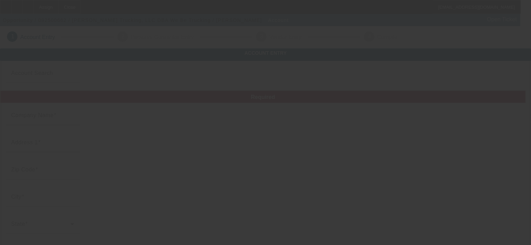
type input "[PERSON_NAME] Trucking, LLC"
type input "[STREET_ADDRESS]"
type input "53024"
type input "Grafton"
type input "[PHONE_NUMBER]"
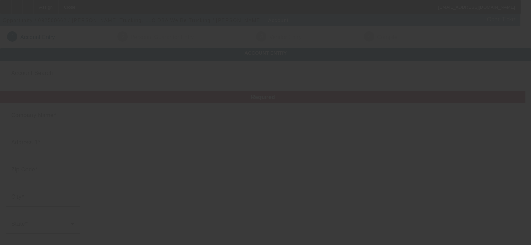
type input "We Be Trucking"
type input "we.be.trucking@att.net"
type input "Ozaukee"
type input "[US_EMPLOYER_IDENTIFICATION_NUMBER]"
type input "Scrap/Stone Hauling"
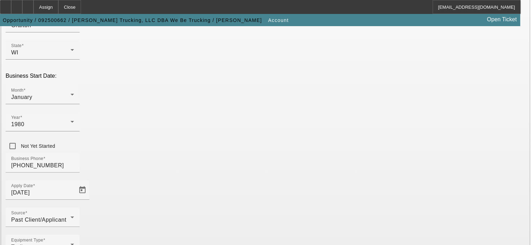
scroll to position [193, 0]
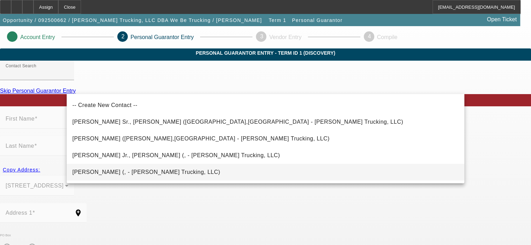
click at [132, 173] on span "Wiebe, Brian (, - Roger T. Wiebe Trucking, LLC)" at bounding box center [146, 172] width 148 height 6
type input "Wiebe, Brian (, - Roger T. Wiebe Trucking, LLC)"
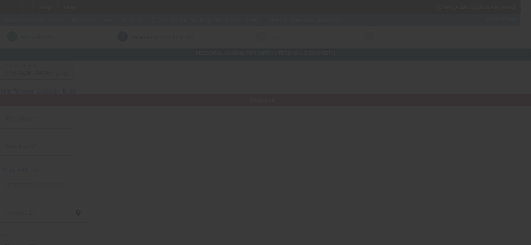
type input "Brian"
type input "Wiebe"
radio input "true"
type input "[PHONE_NUMBER]"
type input "we.be.trucking@att.net"
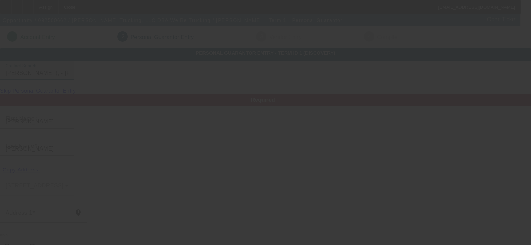
type input "(414) 807-7310"
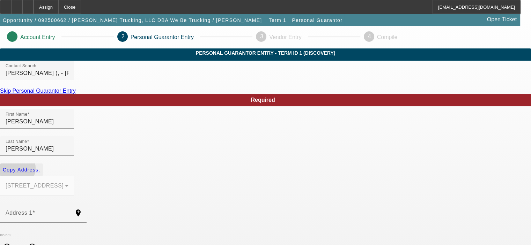
click at [40, 167] on span "Copy Address:" at bounding box center [21, 170] width 37 height 6
type input "5231 Pleasant Valley Rd"
radio input "false"
type input "53024"
type input "Grafton"
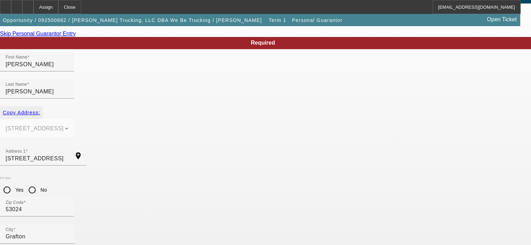
scroll to position [70, 0]
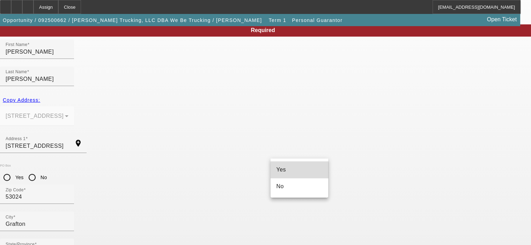
click at [303, 171] on mat-option "Yes" at bounding box center [300, 170] width 58 height 17
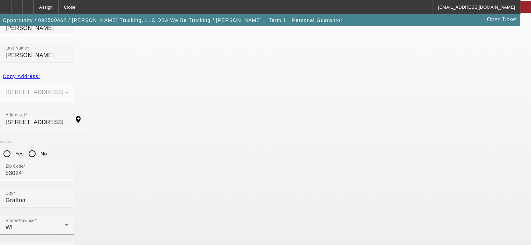
scroll to position [94, 0]
type input "50"
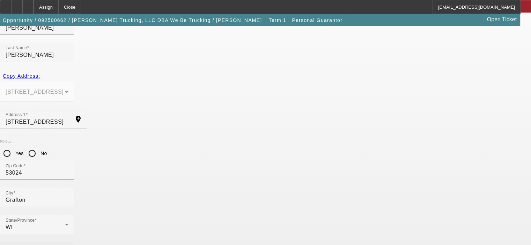
type input "392-98-1318"
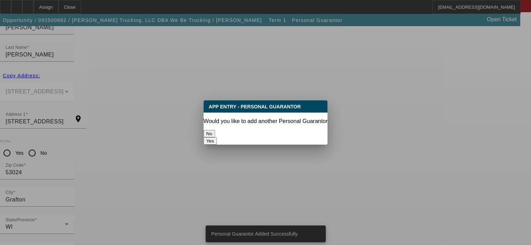
scroll to position [0, 0]
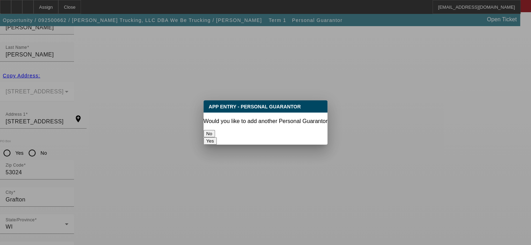
click at [217, 138] on button "Yes" at bounding box center [210, 141] width 13 height 7
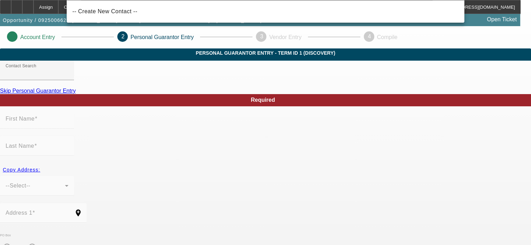
scroll to position [94, 0]
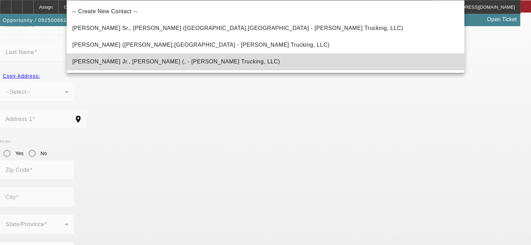
click at [146, 63] on span "Wiebe Jr., Roger (, - Roger T. Wiebe Trucking, LLC)" at bounding box center [176, 62] width 208 height 6
type input "Wiebe Jr., Roger (, - Roger T. Wiebe Trucking, LLC)"
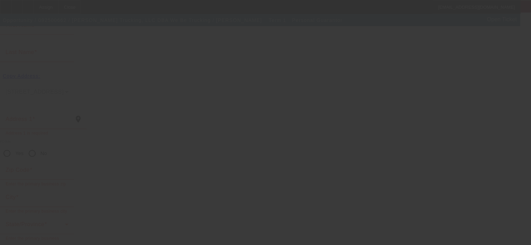
scroll to position [0, 0]
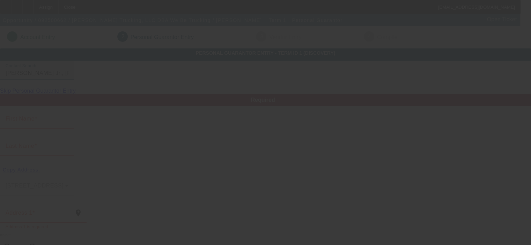
type input "Roger"
type input "Wiebe"
radio input "true"
type input "(262) 618-4273"
type input "(414) 416-1661"
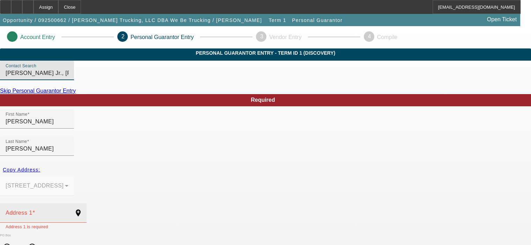
click at [68, 204] on div "Address 1" at bounding box center [37, 214] width 63 height 20
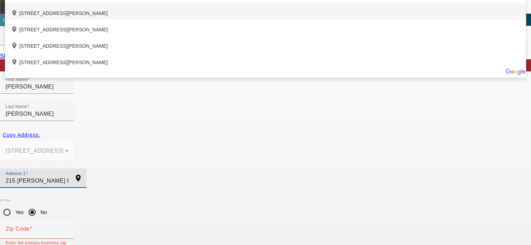
scroll to position [70, 0]
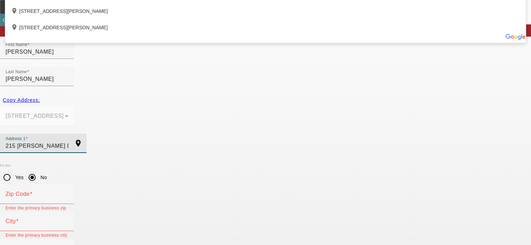
type input "215 Martin Dr"
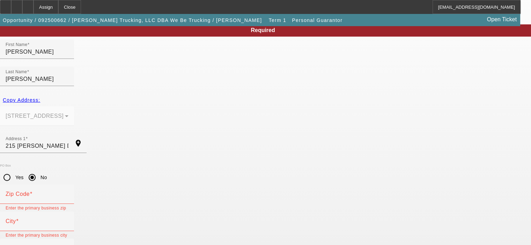
click at [291, 187] on mat-option "No" at bounding box center [300, 186] width 58 height 17
click at [68, 220] on input "City" at bounding box center [37, 224] width 63 height 8
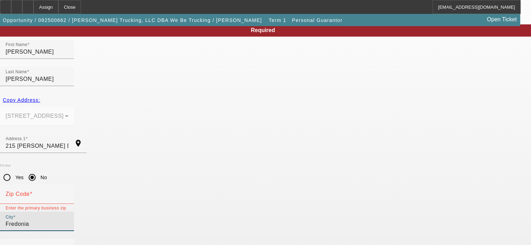
type input "Fredonia"
type input "39"
type input "392-98-1493"
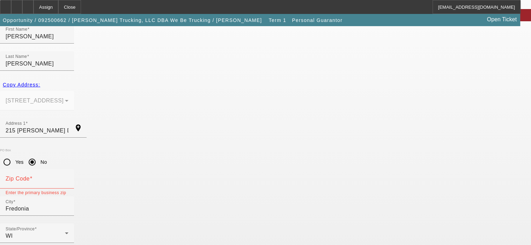
scroll to position [94, 0]
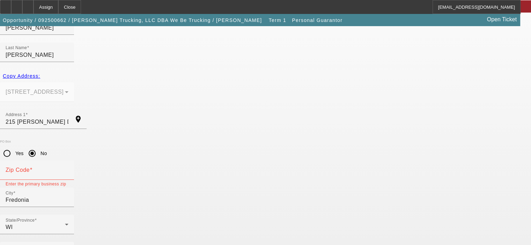
click at [68, 169] on input "Zip Code" at bounding box center [37, 173] width 63 height 8
type input "5"
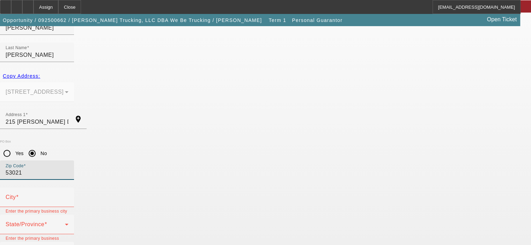
type input "53021"
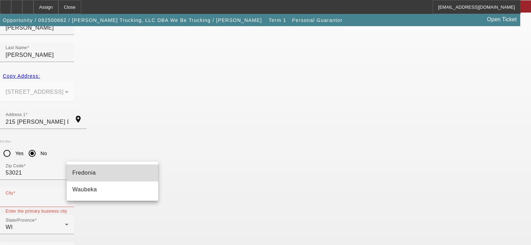
click at [78, 175] on span "Fredonia" at bounding box center [83, 173] width 23 height 6
type input "Fredonia"
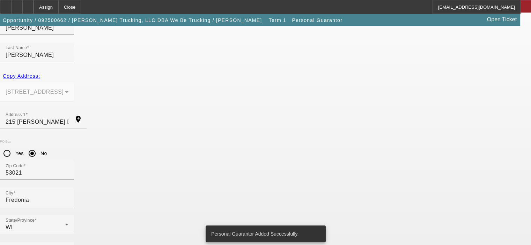
scroll to position [0, 0]
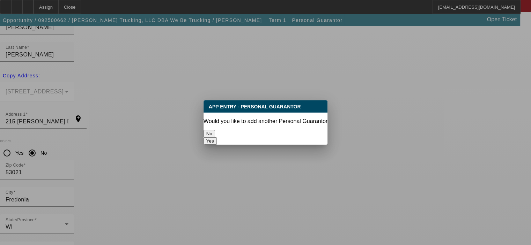
click at [215, 131] on button "No" at bounding box center [210, 133] width 12 height 7
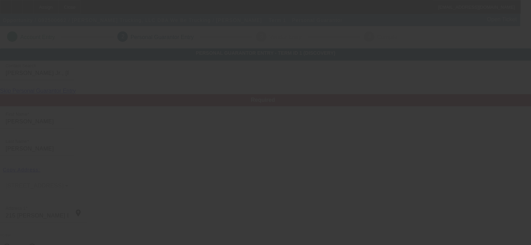
scroll to position [94, 0]
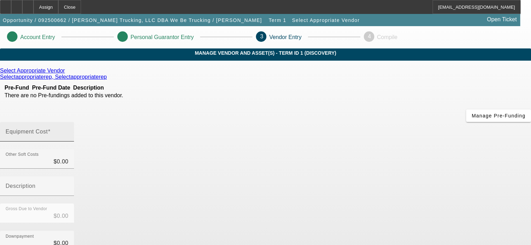
click at [68, 131] on input "Equipment Cost" at bounding box center [37, 135] width 63 height 8
type input "4"
type input "$4.00"
type input "40"
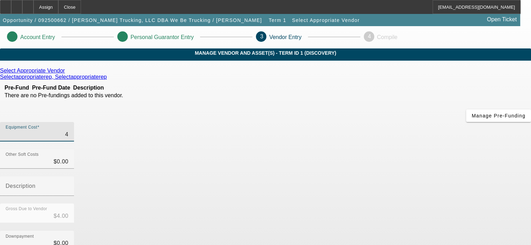
type input "$40.00"
type input "400"
type input "$400.00"
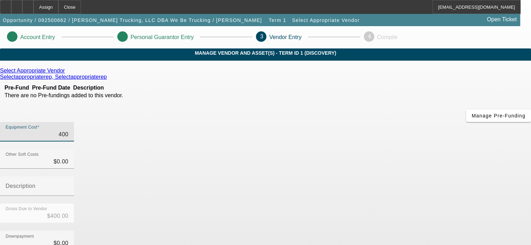
type input "4000"
type input "$4,000.00"
type input "40000"
type input "$40,000.00"
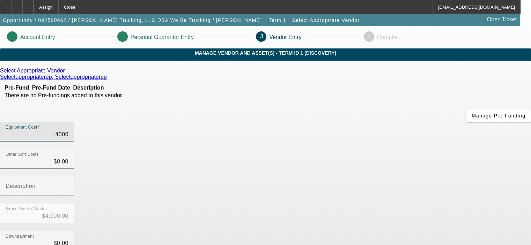
type input "$40,000.00"
click at [402, 204] on div "Gross Due to Vendor $40,000.00" at bounding box center [265, 217] width 531 height 27
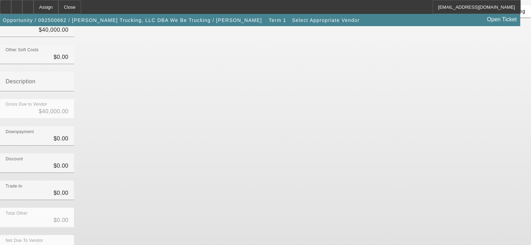
scroll to position [106, 0]
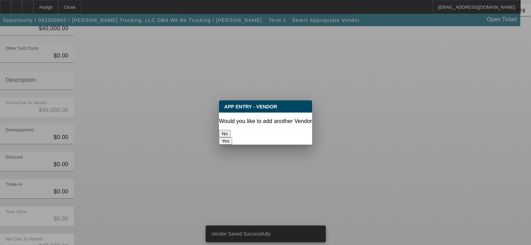
scroll to position [0, 0]
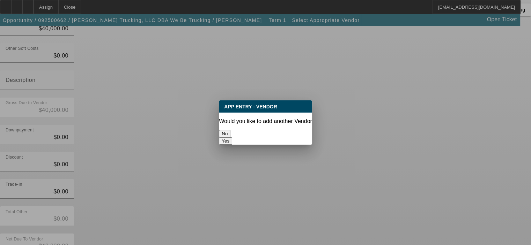
click at [230, 131] on button "No" at bounding box center [225, 133] width 12 height 7
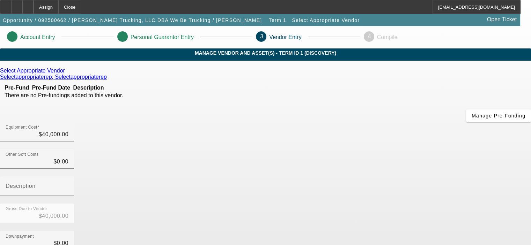
scroll to position [106, 0]
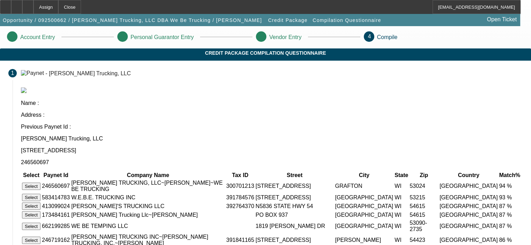
click at [41, 183] on button "Select" at bounding box center [31, 186] width 19 height 7
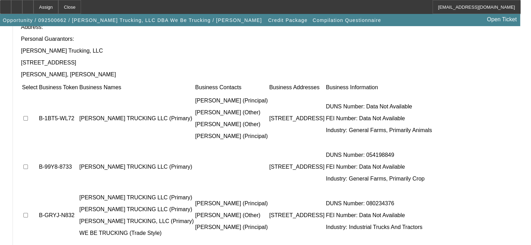
scroll to position [71, 0]
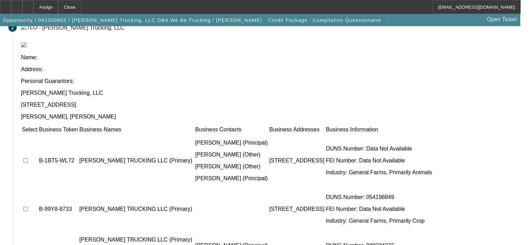
click at [38, 189] on td at bounding box center [30, 210] width 16 height 42
click at [28, 207] on input "checkbox" at bounding box center [25, 209] width 5 height 5
checkbox input "true"
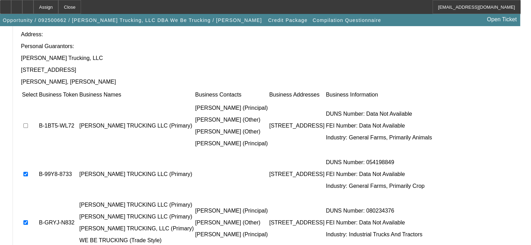
scroll to position [141, 0]
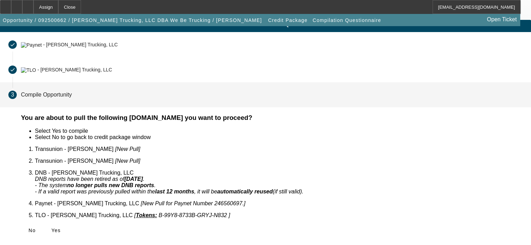
scroll to position [15, 0]
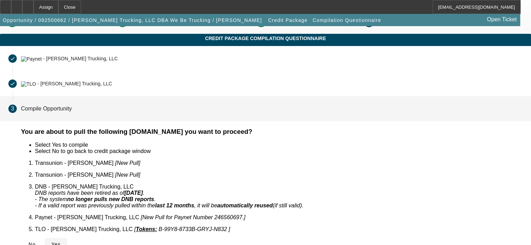
click at [51, 242] on icon at bounding box center [51, 245] width 0 height 6
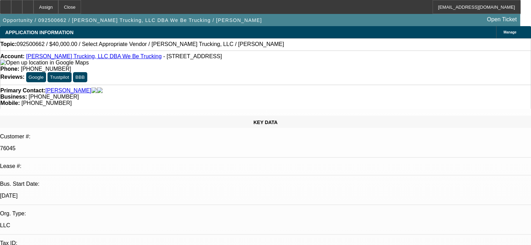
select select "0"
select select "2"
select select "0.1"
select select "4"
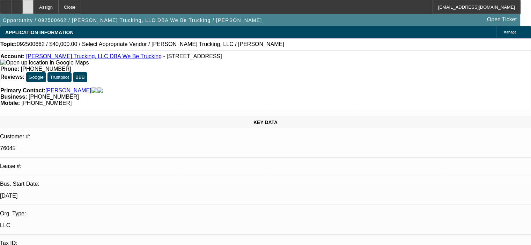
click at [28, 5] on icon at bounding box center [28, 5] width 0 height 0
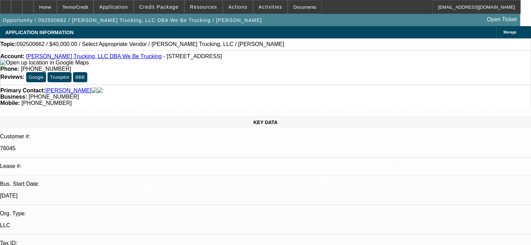
select select "0"
select select "2"
select select "0.1"
select select "4"
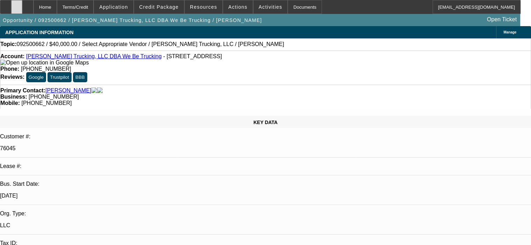
click at [17, 5] on icon at bounding box center [17, 5] width 0 height 0
click at [28, 5] on icon at bounding box center [28, 5] width 0 height 0
select select "0"
select select "2"
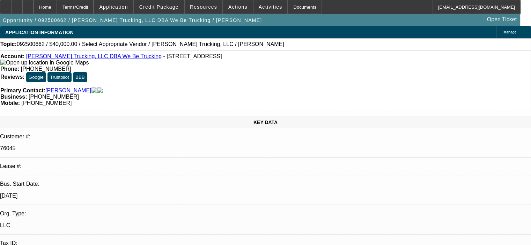
select select "0.1"
select select "4"
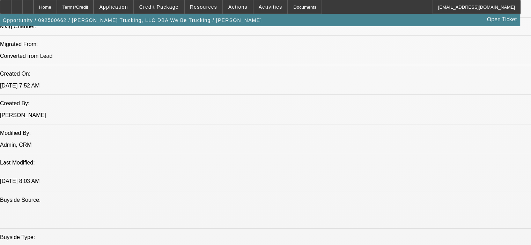
scroll to position [524, 0]
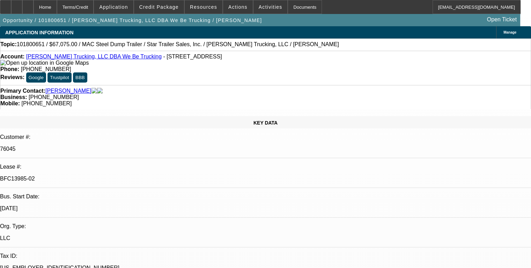
select select "0"
select select "6"
select select "0"
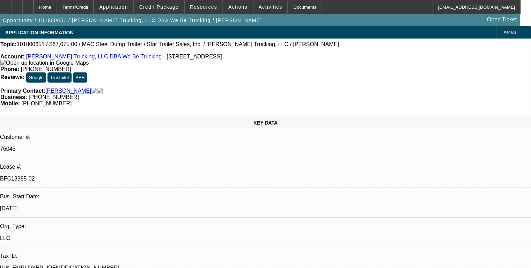
select select "0"
select select "6"
select select "0"
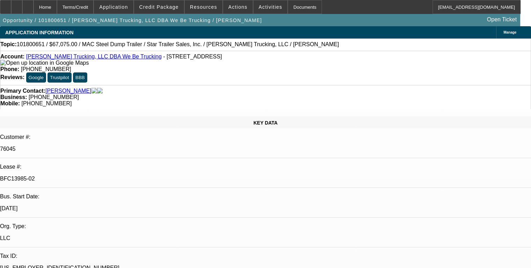
select select "0"
select select "6"
select select "0"
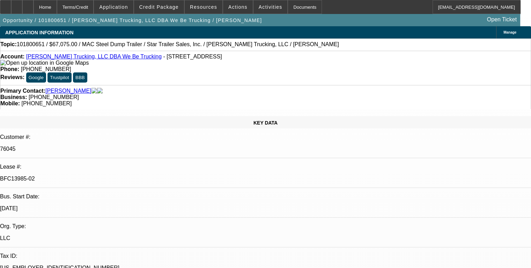
select select "6"
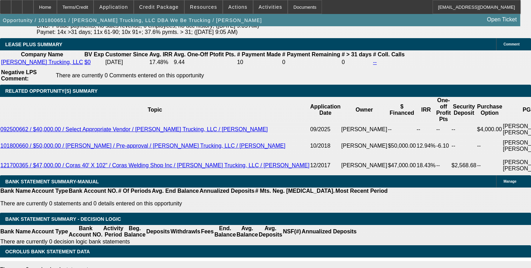
scroll to position [1117, 0]
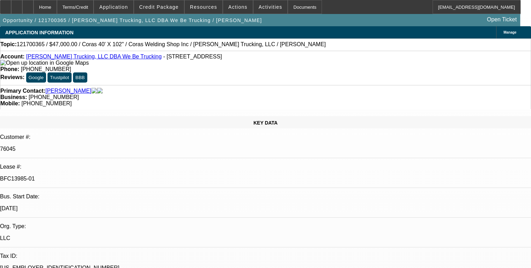
select select "0"
select select "2"
select select "0"
select select "2"
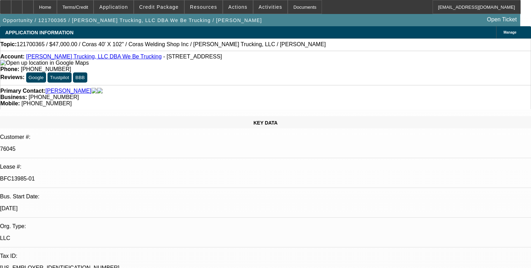
select select "0"
select select "2"
select select "0"
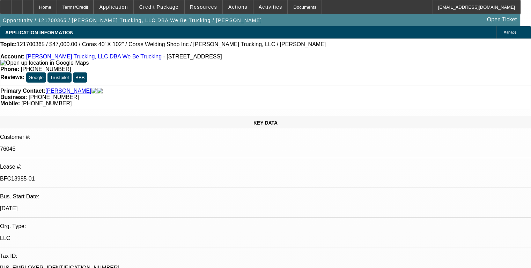
select select "2"
select select "0"
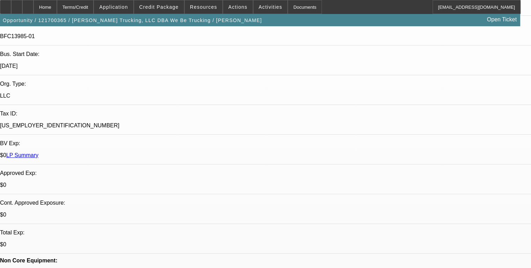
select select "1"
select select "2"
select select "6"
select select "1"
select select "2"
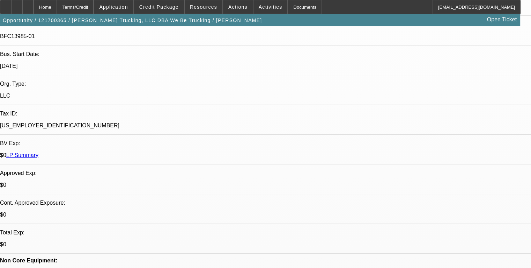
select select "6"
select select "1"
select select "2"
select select "6"
select select "1"
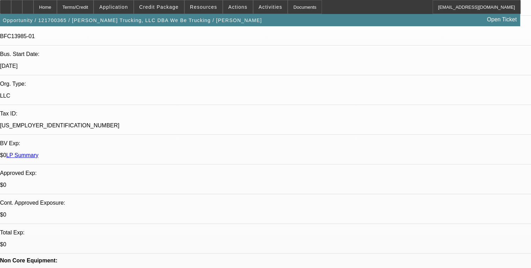
select select "2"
select select "6"
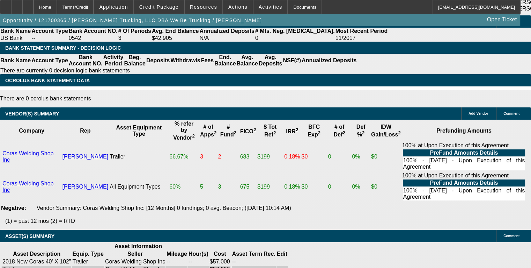
scroll to position [1415, 0]
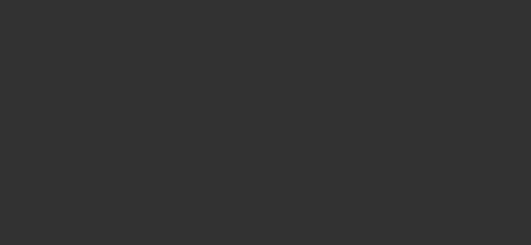
select select "0"
select select "2"
select select "0.1"
select select "4"
